Goal: Task Accomplishment & Management: Complete application form

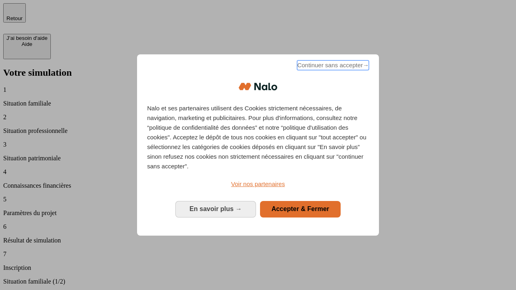
click at [332, 67] on span "Continuer sans accepter →" at bounding box center [333, 66] width 72 height 10
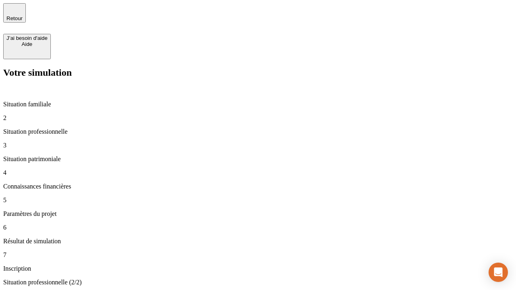
type input "30 000"
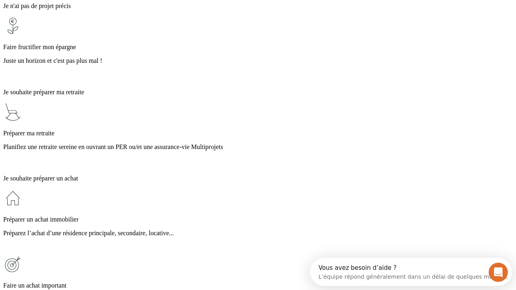
scroll to position [15, 0]
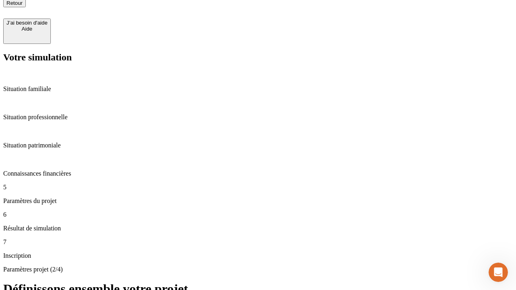
type input "25"
type input "1 000"
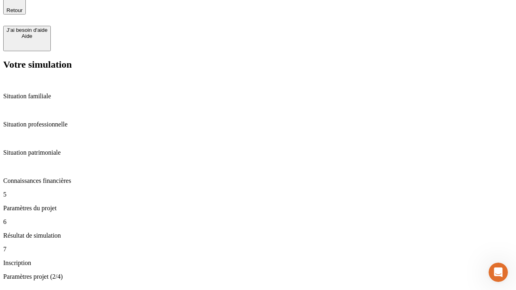
type input "640"
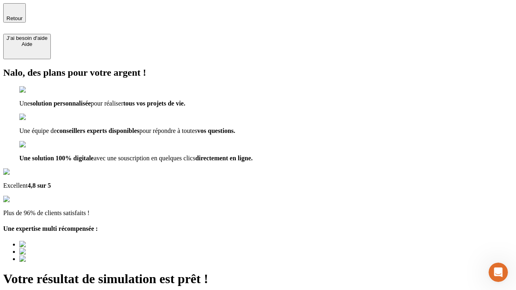
type input "[EMAIL_ADDRESS][PERSON_NAME][DOMAIN_NAME]"
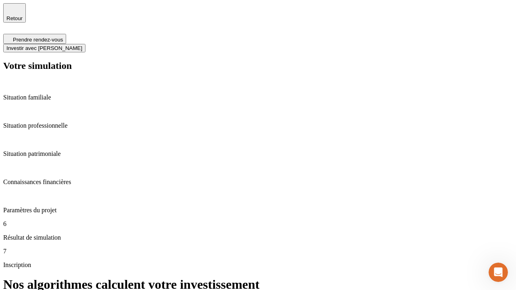
scroll to position [3, 0]
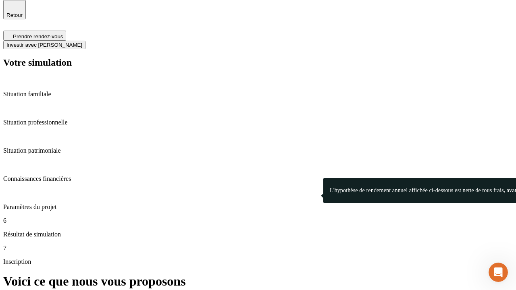
click at [82, 42] on span "Investir avec [PERSON_NAME]" at bounding box center [44, 45] width 76 height 6
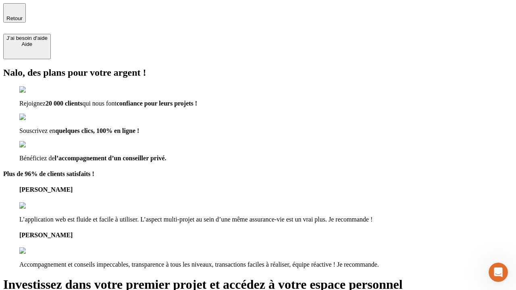
type input "[EMAIL_ADDRESS][PERSON_NAME][DOMAIN_NAME]"
